Goal: Task Accomplishment & Management: Manage account settings

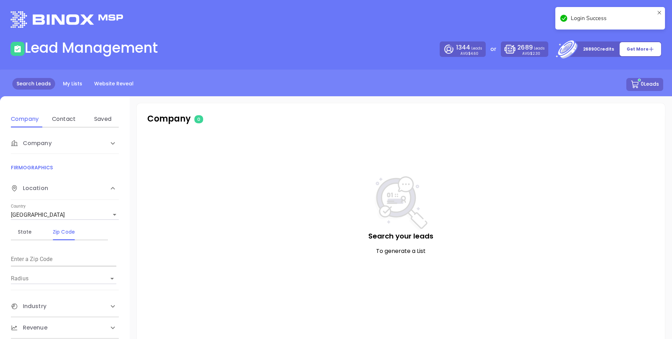
click at [658, 12] on icon at bounding box center [659, 18] width 6 height 17
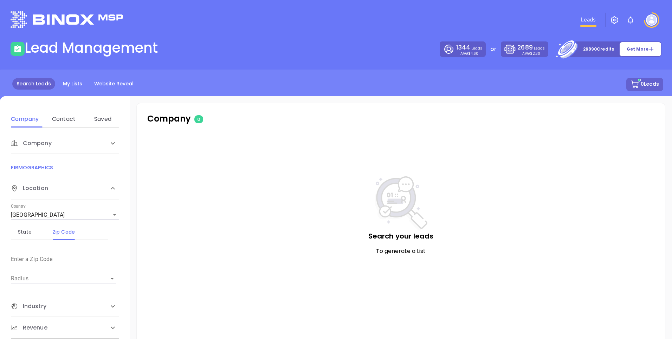
click at [525, 26] on div "Leads" at bounding box center [446, 19] width 440 height 25
click at [80, 81] on link "My Lists" at bounding box center [73, 84] width 28 height 12
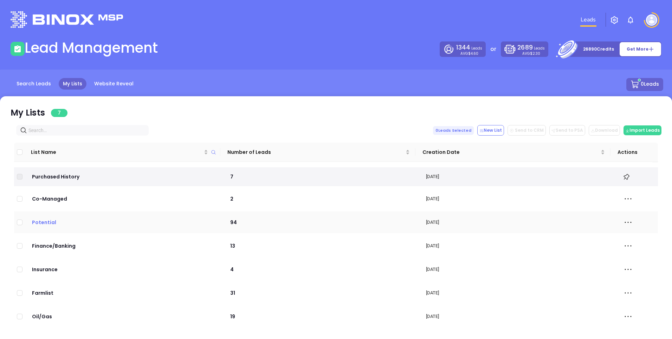
click at [48, 219] on p "Potential" at bounding box center [124, 223] width 186 height 8
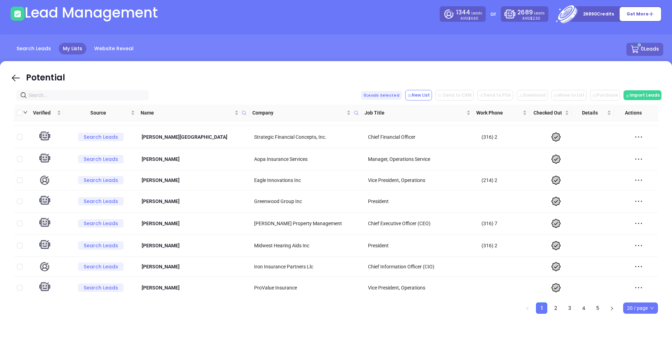
scroll to position [38, 0]
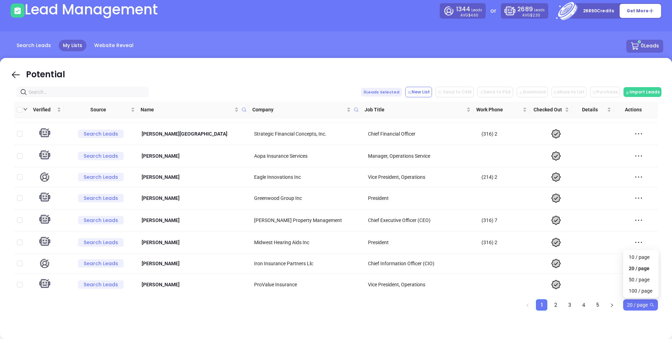
click at [649, 307] on span "20 / page" at bounding box center [640, 305] width 27 height 11
click at [644, 293] on div "100 / page" at bounding box center [641, 291] width 24 height 8
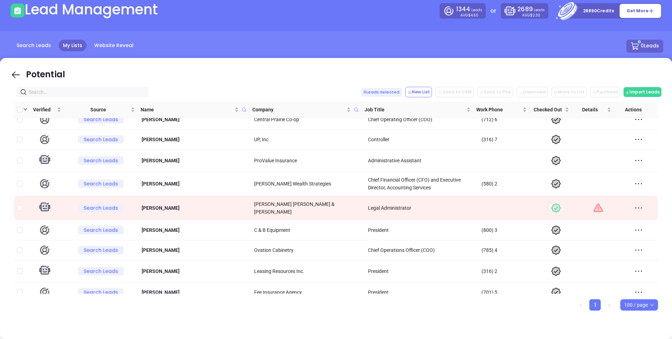
scroll to position [0, 0]
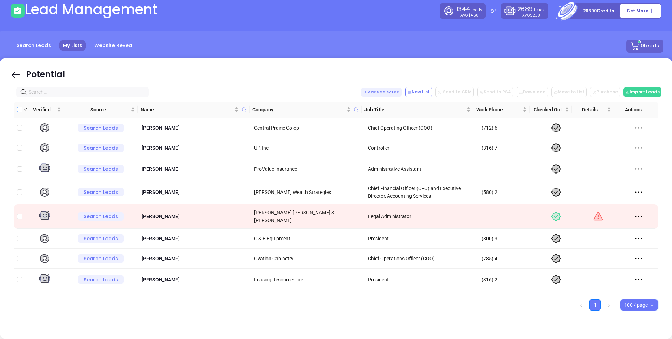
click at [21, 111] on input "Custom selection" at bounding box center [20, 110] width 6 height 6
checkbox input "true"
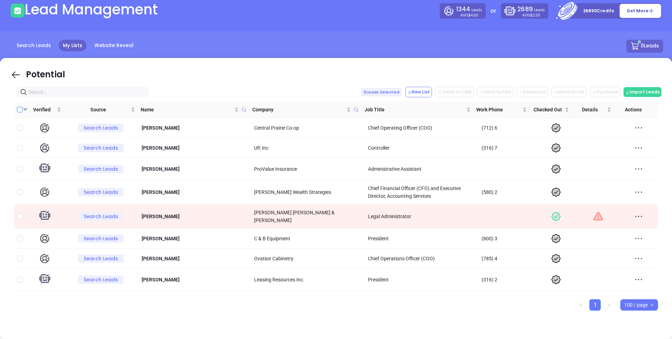
checkbox input "true"
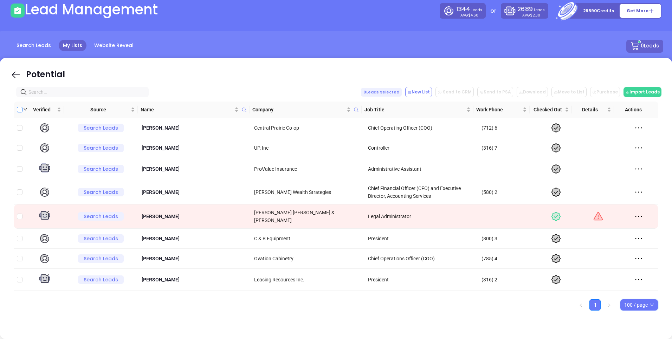
checkbox input "true"
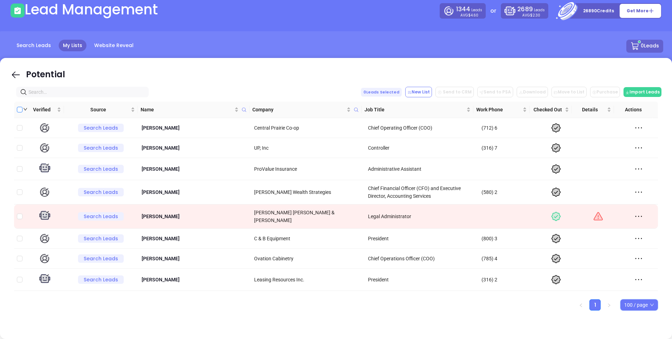
checkbox input "true"
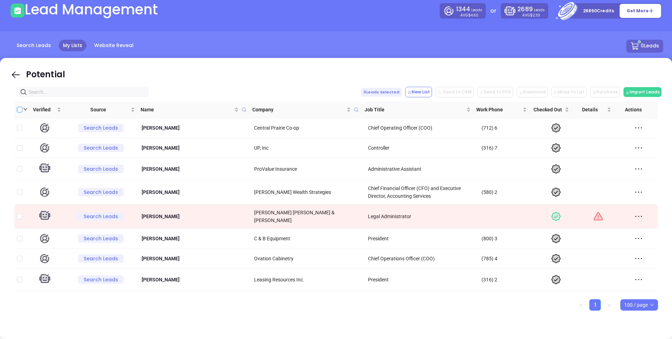
checkbox input "true"
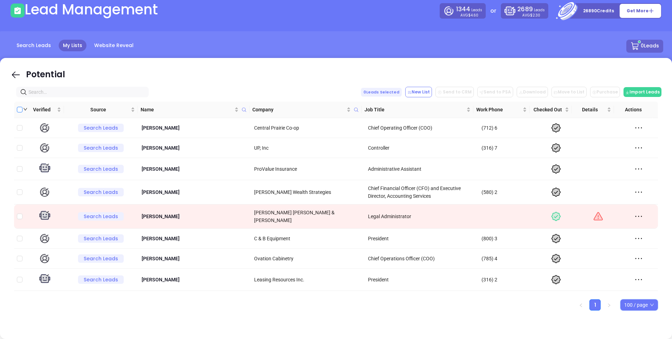
checkbox input "true"
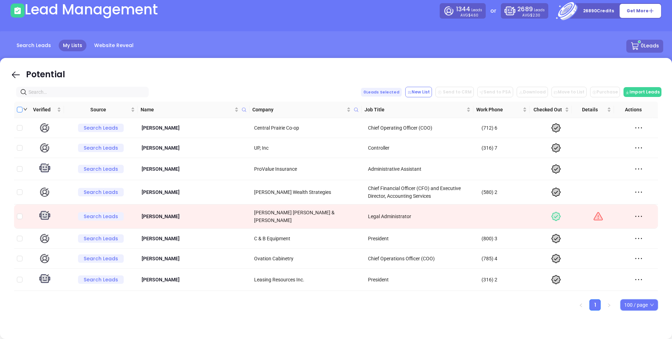
checkbox input "true"
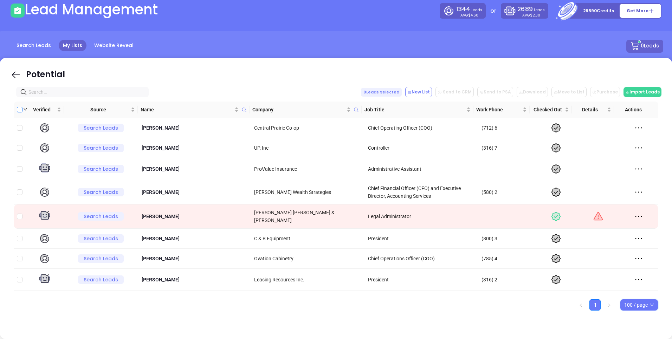
checkbox input "true"
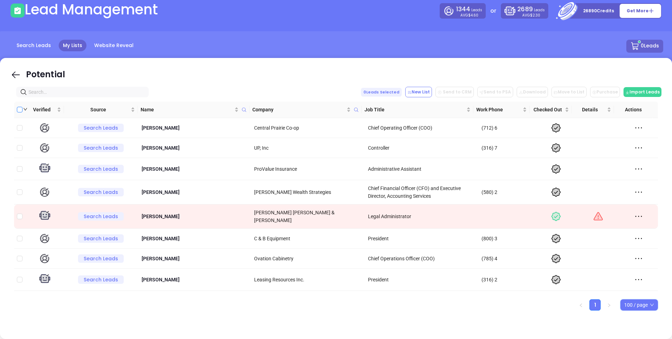
checkbox input "true"
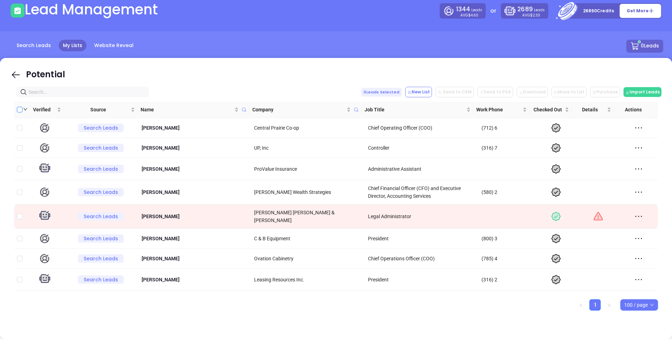
checkbox input "true"
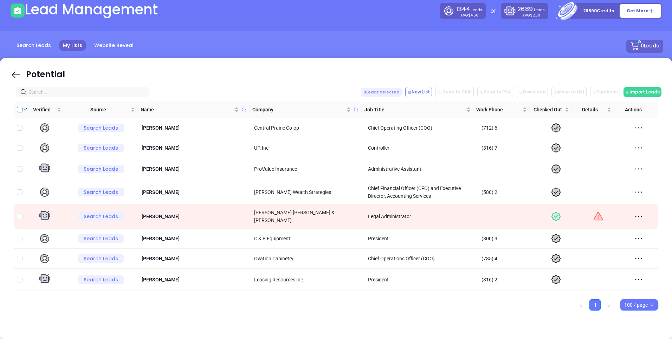
checkbox input "true"
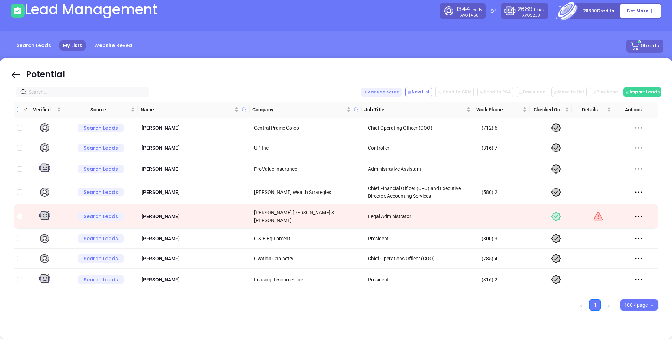
checkbox input "true"
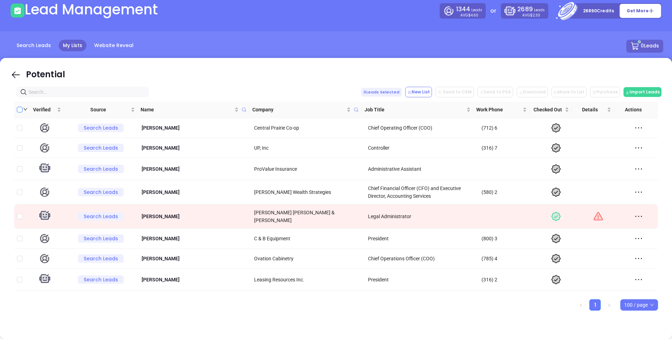
checkbox input "true"
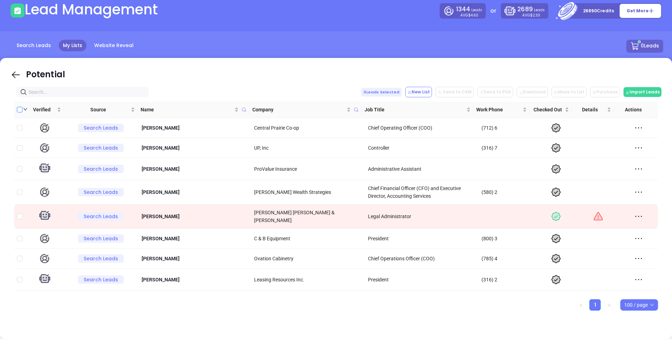
checkbox input "true"
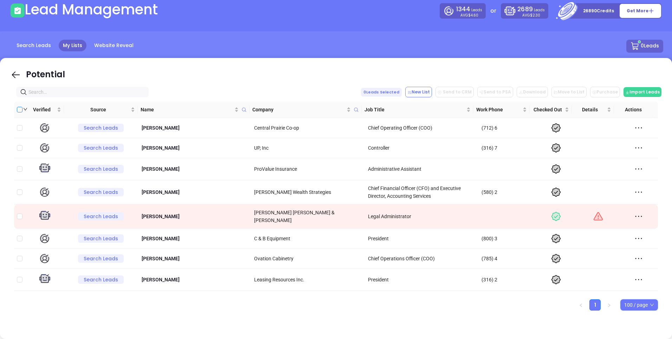
checkbox input "true"
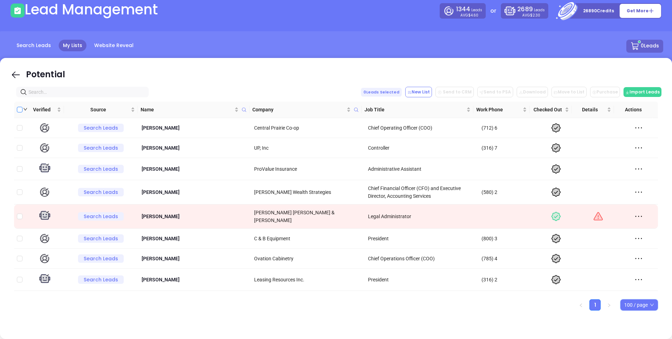
checkbox input "true"
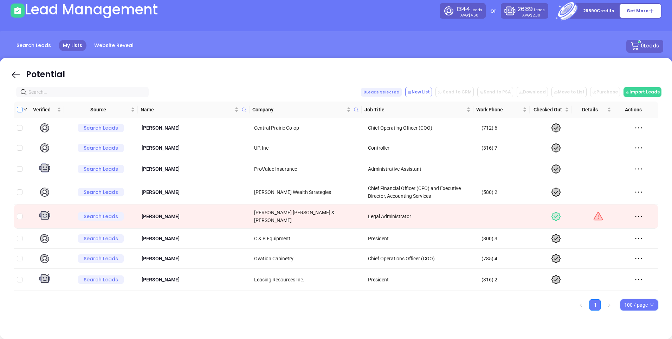
checkbox input "true"
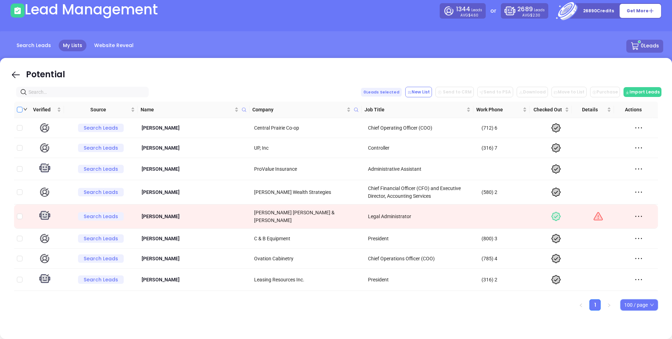
checkbox input "true"
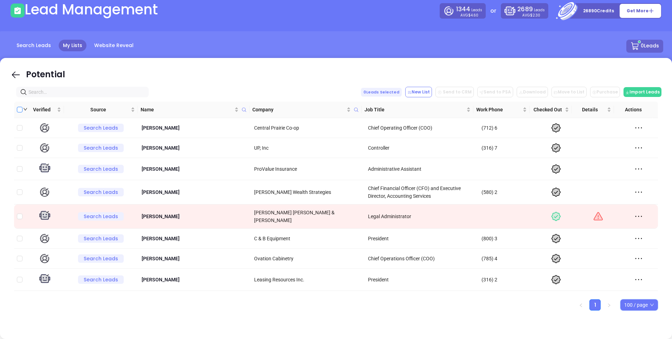
checkbox input "true"
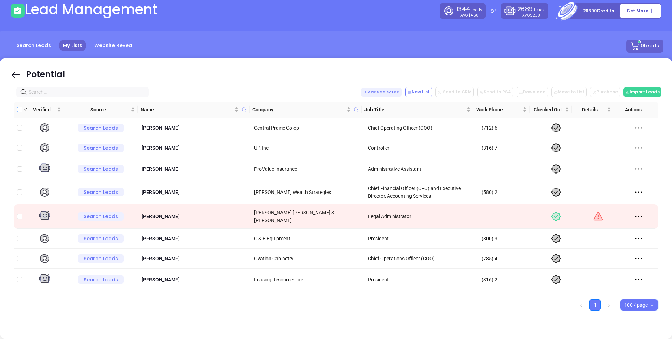
checkbox input "true"
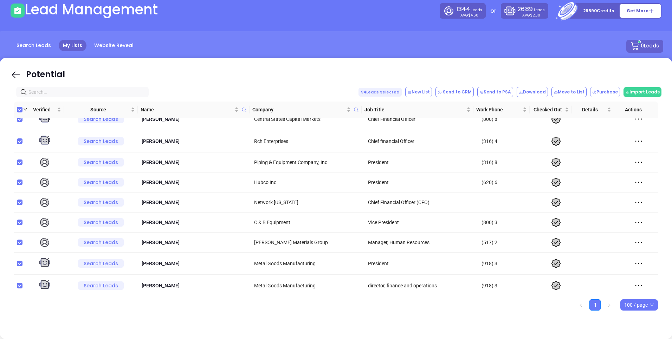
scroll to position [1810, 0]
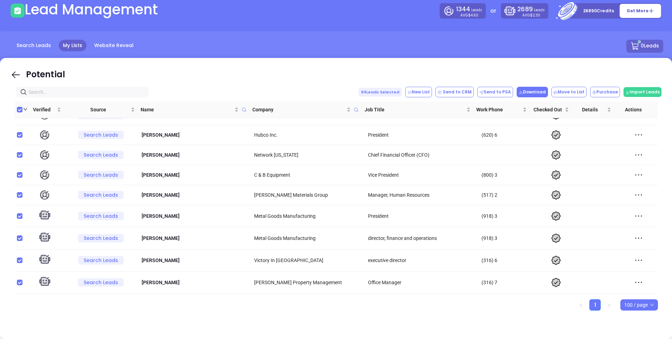
click at [533, 90] on button "Download" at bounding box center [532, 92] width 31 height 11
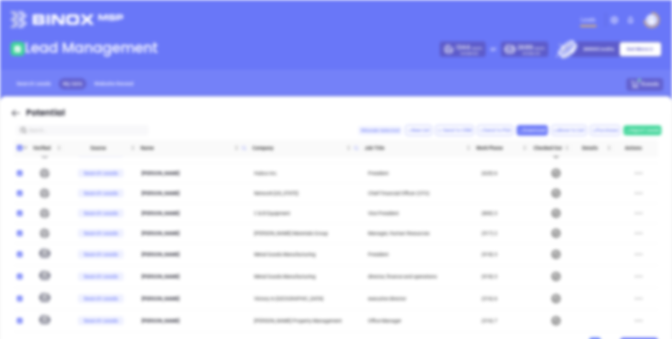
scroll to position [0, 0]
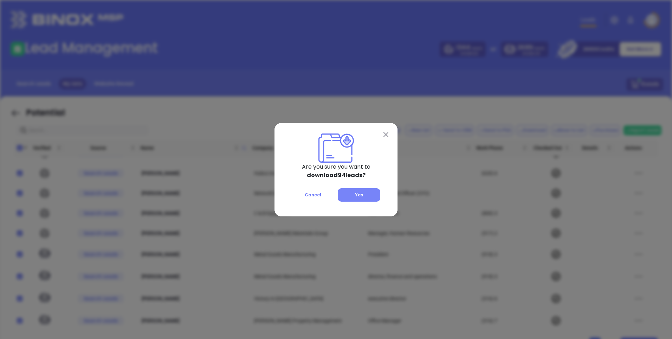
click at [354, 195] on button "Yes" at bounding box center [359, 194] width 43 height 13
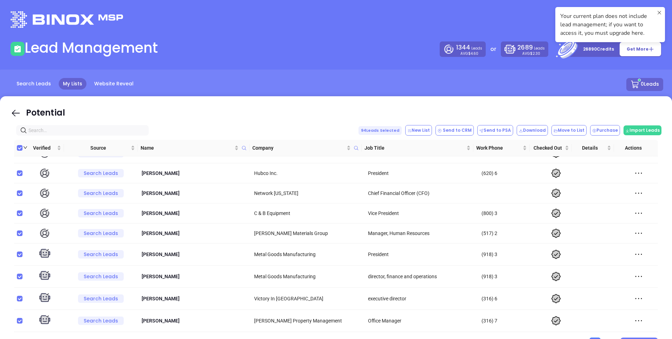
click at [602, 9] on div "Your current plan does not include lead management; if you want to access it, y…" at bounding box center [610, 24] width 110 height 35
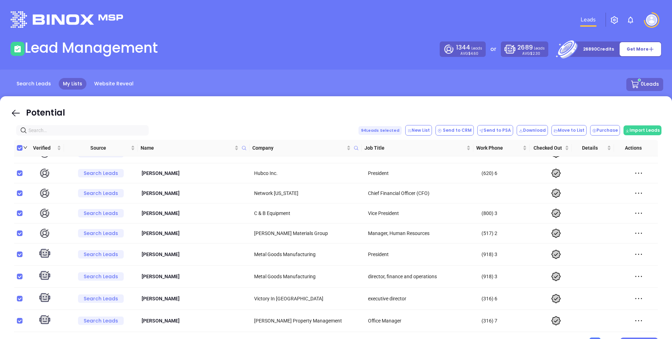
click at [269, 103] on div "Potential" at bounding box center [336, 109] width 651 height 23
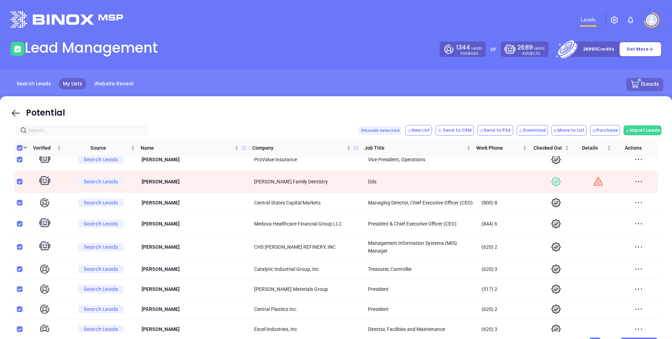
scroll to position [404, 0]
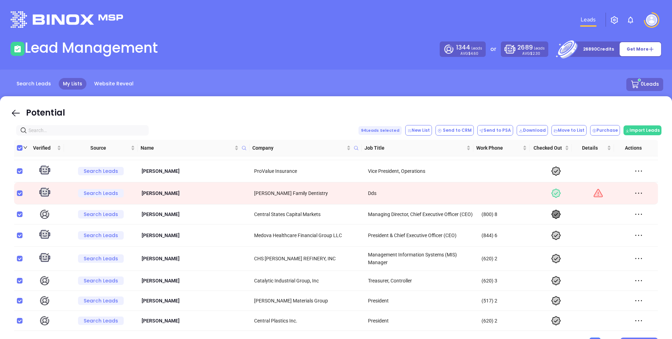
click at [552, 214] on icon at bounding box center [556, 214] width 8 height 8
click at [633, 168] on icon at bounding box center [638, 171] width 11 height 11
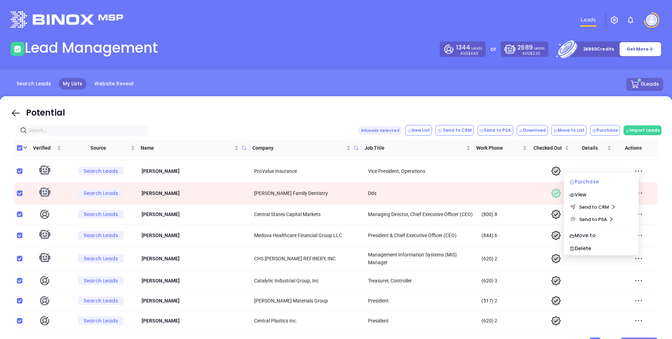
click at [604, 180] on div "Purchase" at bounding box center [601, 182] width 64 height 8
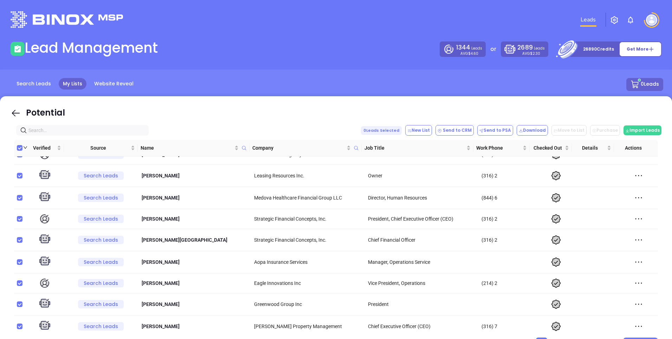
scroll to position [252, 0]
